Goal: Register for event/course

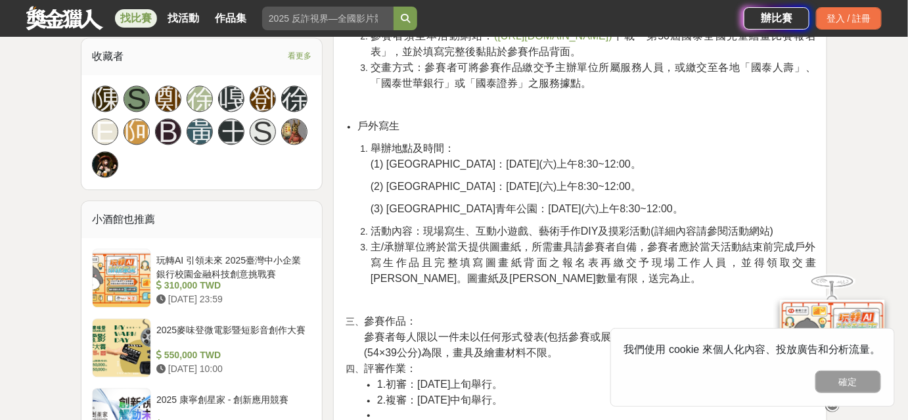
scroll to position [895, 0]
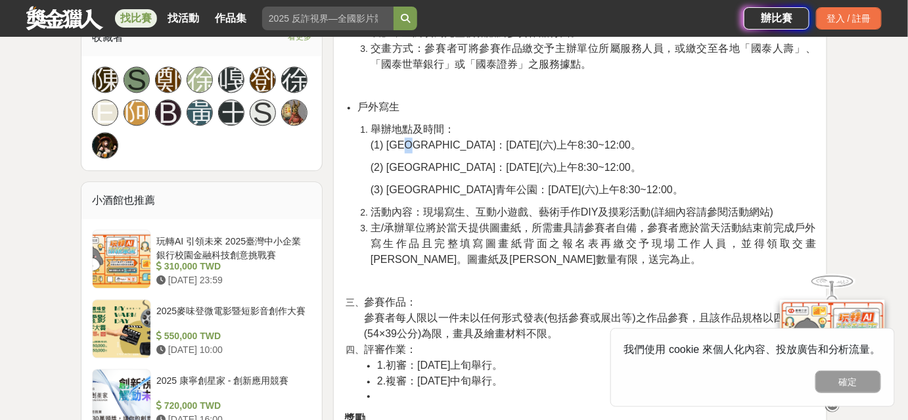
drag, startPoint x: 420, startPoint y: 211, endPoint x: 427, endPoint y: 213, distance: 7.5
click at [427, 150] on span "(1) 台南市台南公園：2025年8月30日(六)上午8:30~12:00。" at bounding box center [505, 144] width 271 height 11
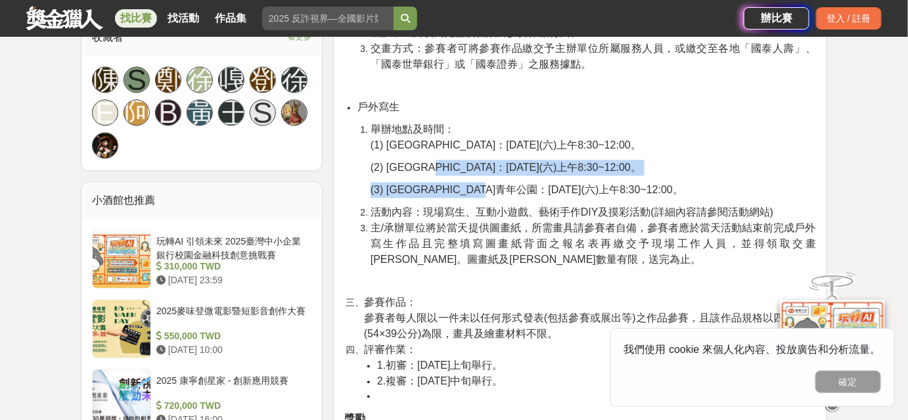
drag, startPoint x: 460, startPoint y: 233, endPoint x: 523, endPoint y: 244, distance: 64.0
click at [586, 173] on span "(2) 台中市文心森林公園：2025年9月6日(六)上午8:30~12:00。" at bounding box center [505, 167] width 271 height 11
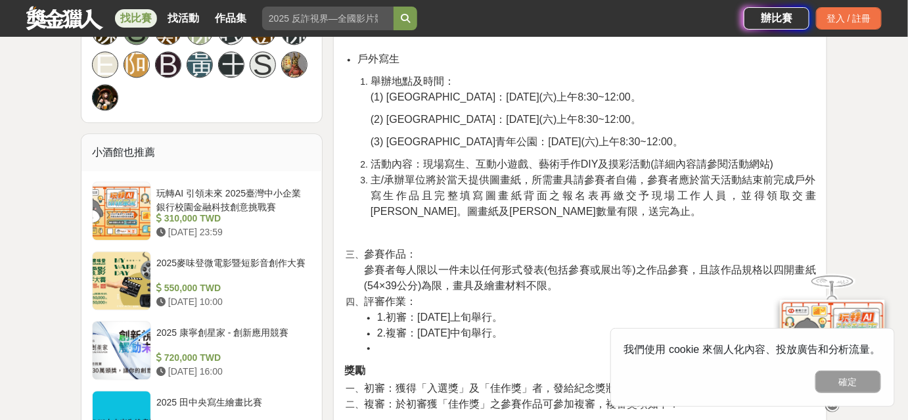
scroll to position [955, 0]
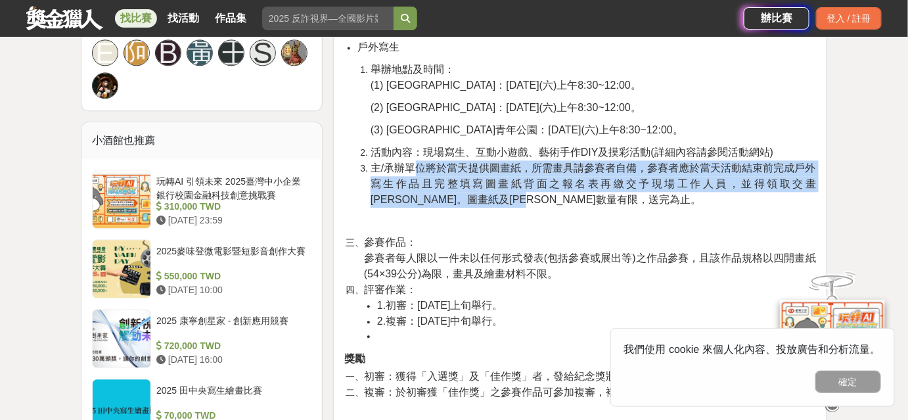
drag, startPoint x: 416, startPoint y: 236, endPoint x: 585, endPoint y: 260, distance: 169.8
click at [585, 208] on li "主/承辦單位將於當天提供圖畫紙，所需畫具請參賽者自備，參賽者應於當天活動結束前完成戶外寫生作品且完整填寫圖畫紙背面之報名表再繳交予現場工作人員，並得領取交畫紀…" at bounding box center [592, 183] width 445 height 47
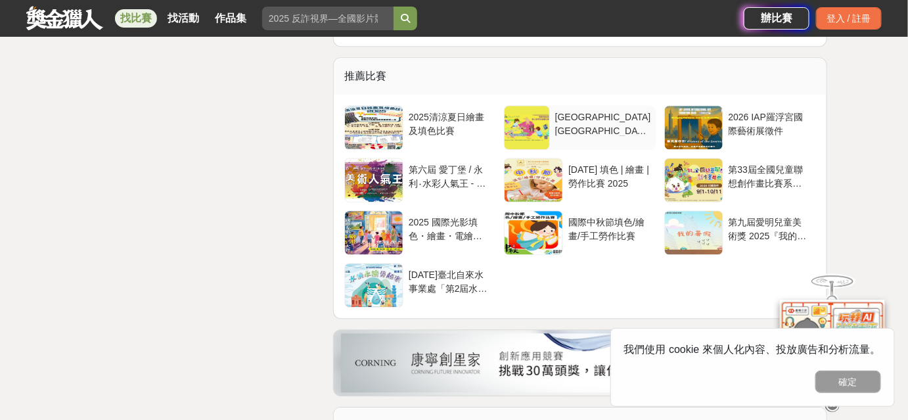
scroll to position [2985, 0]
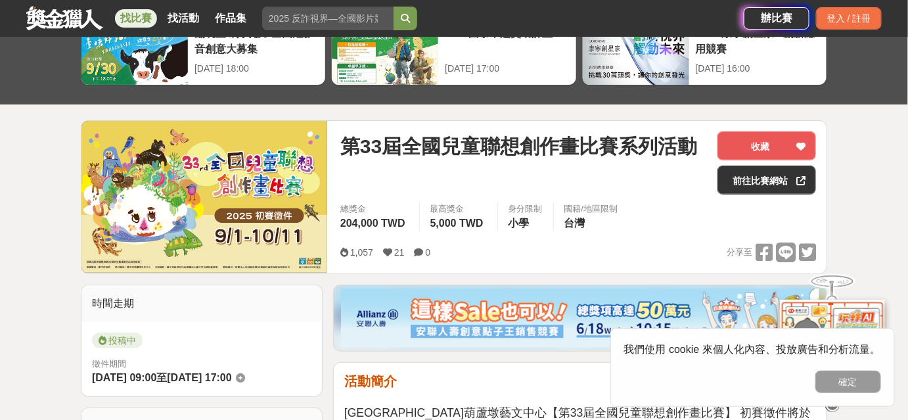
scroll to position [59, 0]
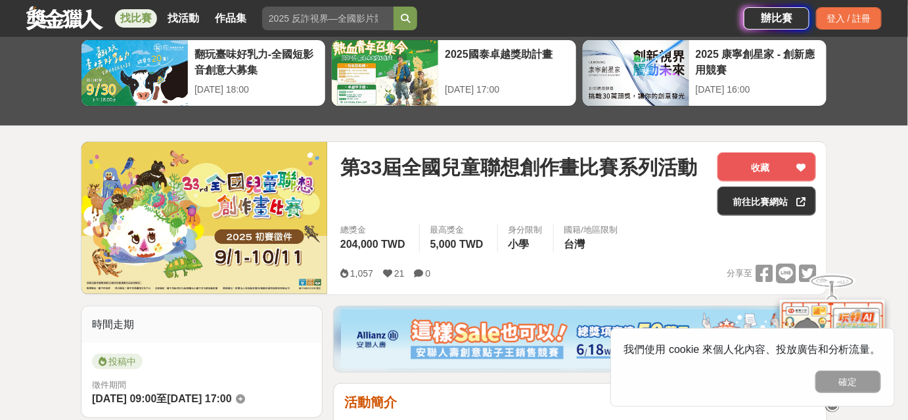
click at [201, 202] on img at bounding box center [204, 218] width 246 height 152
click at [744, 208] on link "前往比賽網站" at bounding box center [766, 201] width 99 height 29
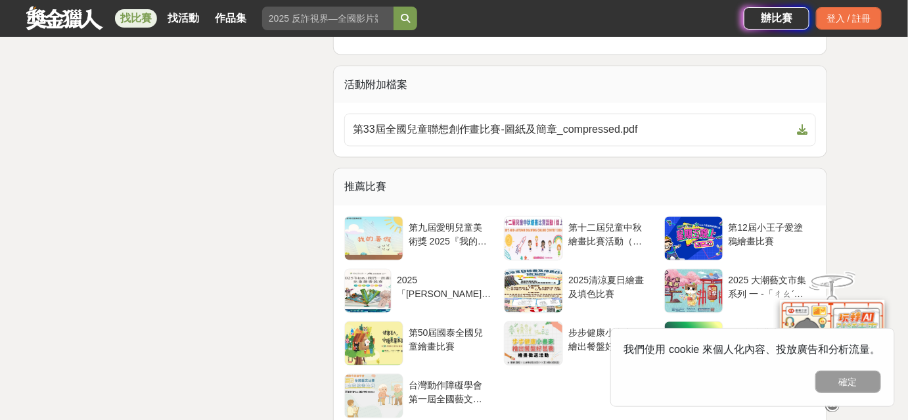
scroll to position [2508, 0]
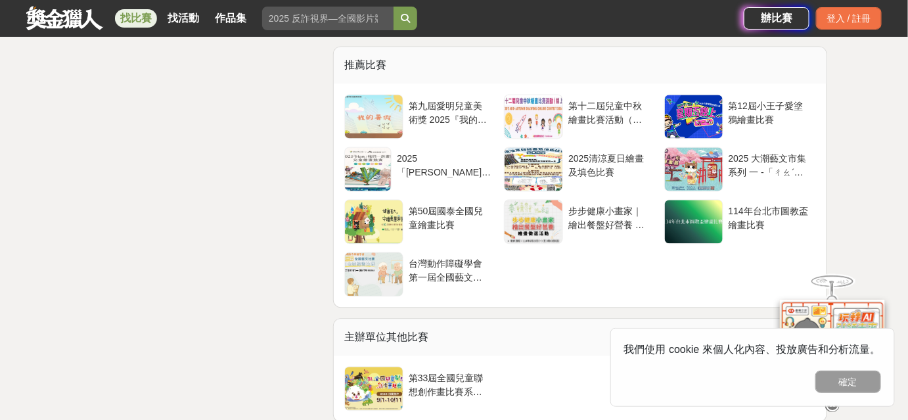
click at [559, 16] on span "第33屆全國兒童聯想創作畫比賽-圖紙及簡章_compressed.pdf" at bounding box center [572, 8] width 439 height 16
click at [856, 382] on button "確定" at bounding box center [848, 381] width 66 height 22
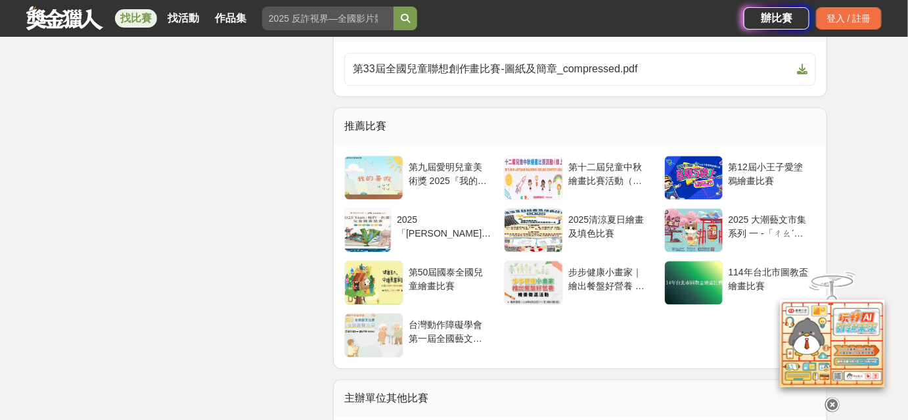
scroll to position [2448, 0]
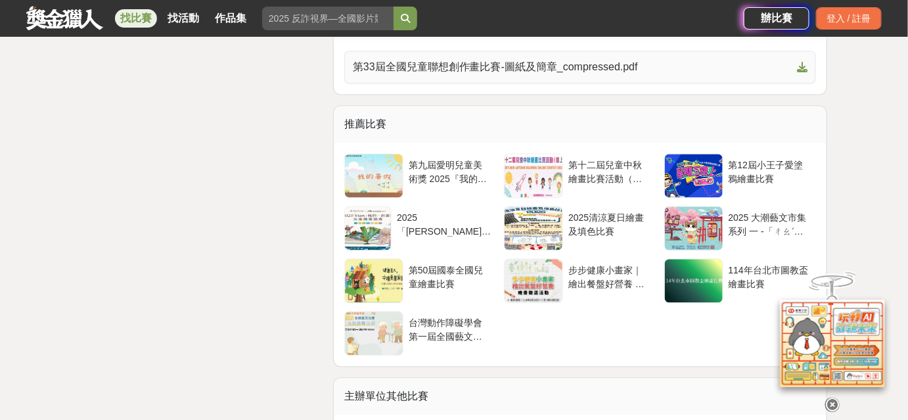
click at [800, 73] on icon at bounding box center [802, 67] width 11 height 11
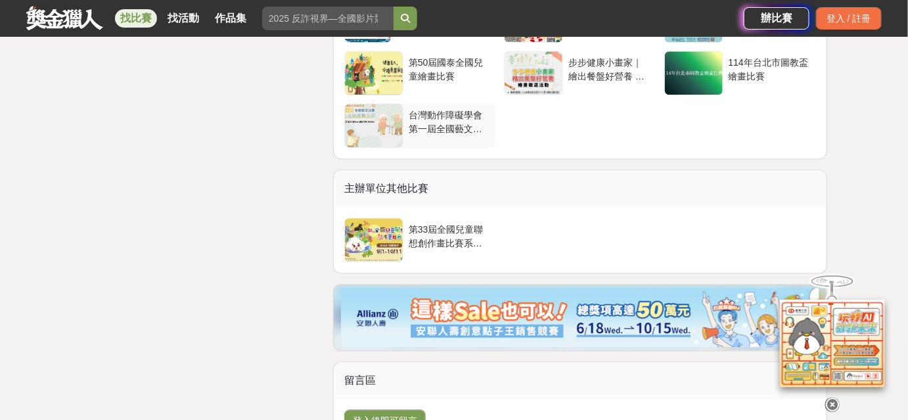
scroll to position [2567, 0]
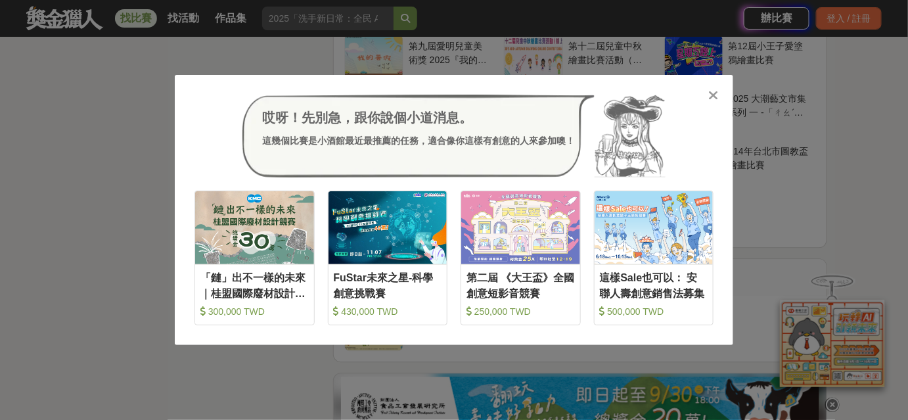
click at [715, 94] on icon at bounding box center [714, 95] width 10 height 13
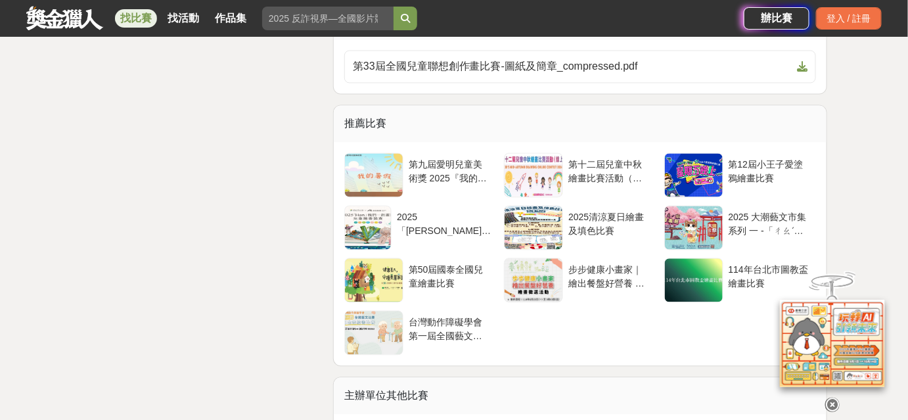
scroll to position [2448, 0]
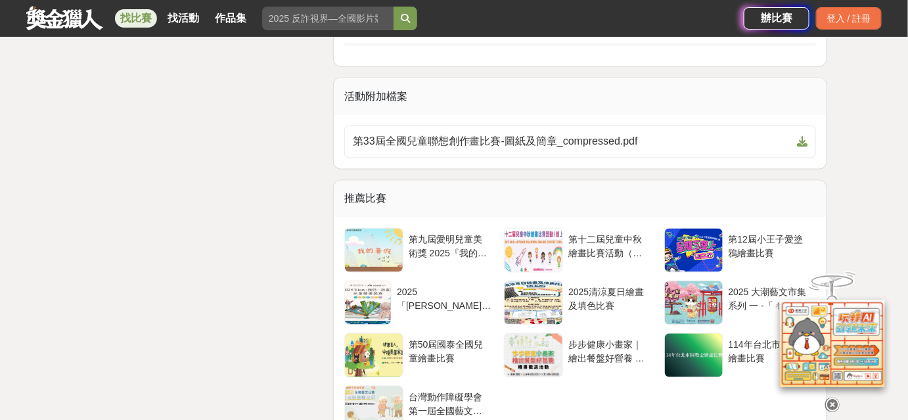
scroll to position [2269, 0]
